Goal: Navigation & Orientation: Find specific page/section

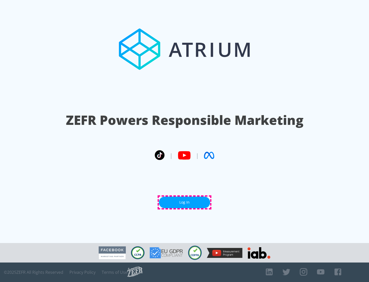
click at [185, 202] on link "Log In" at bounding box center [184, 203] width 51 height 12
